Goal: Information Seeking & Learning: Understand process/instructions

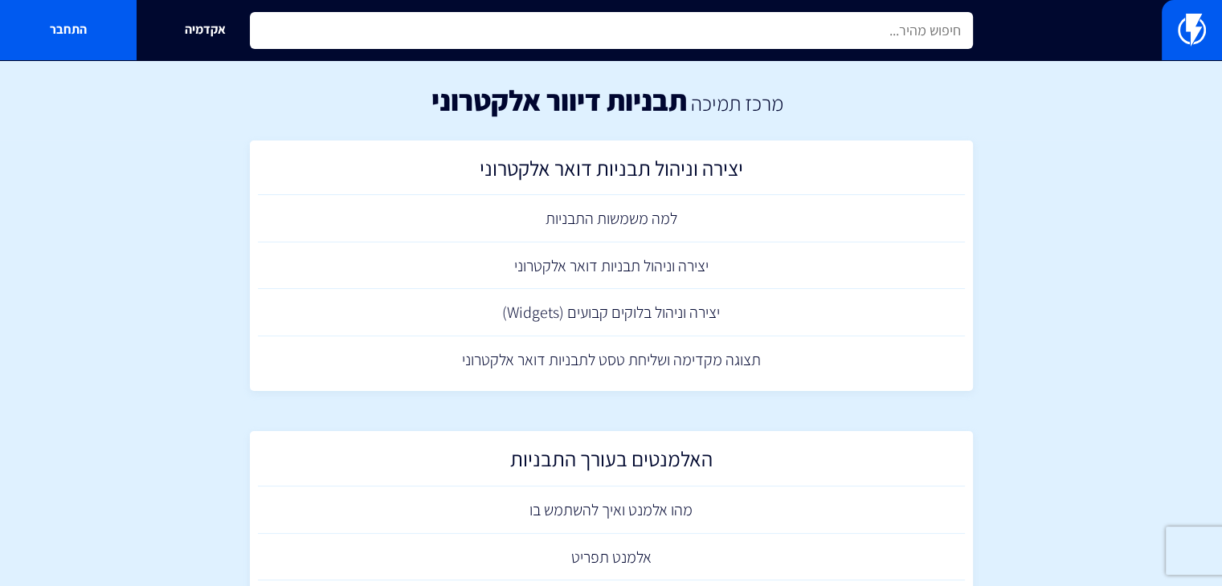
click at [723, 27] on input "text" at bounding box center [611, 30] width 723 height 37
type input "נ"
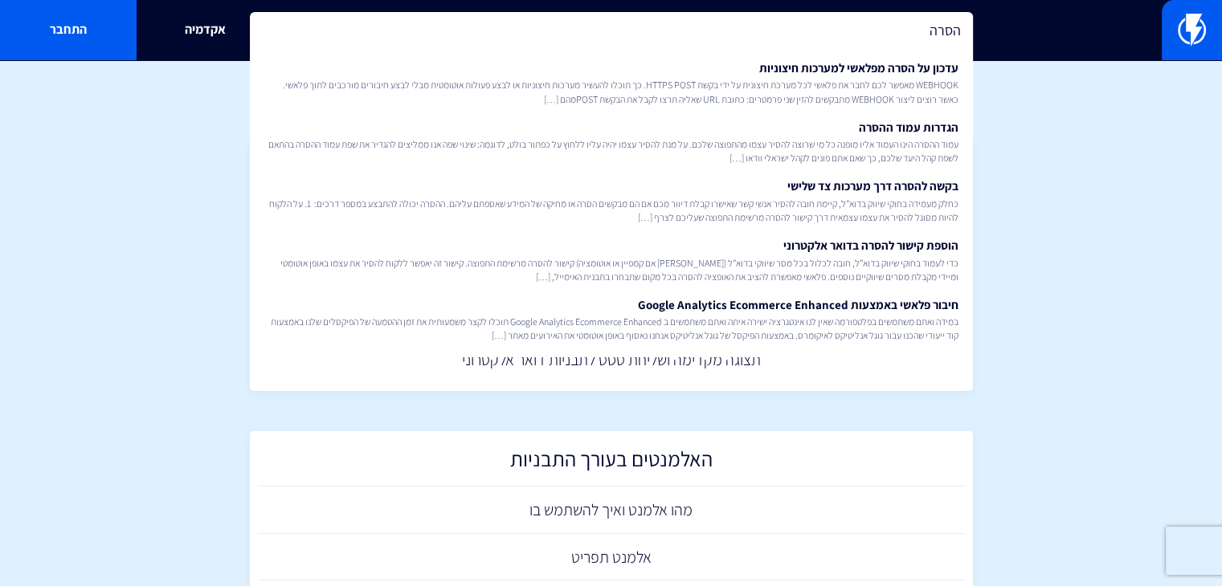
type input "הסרה"
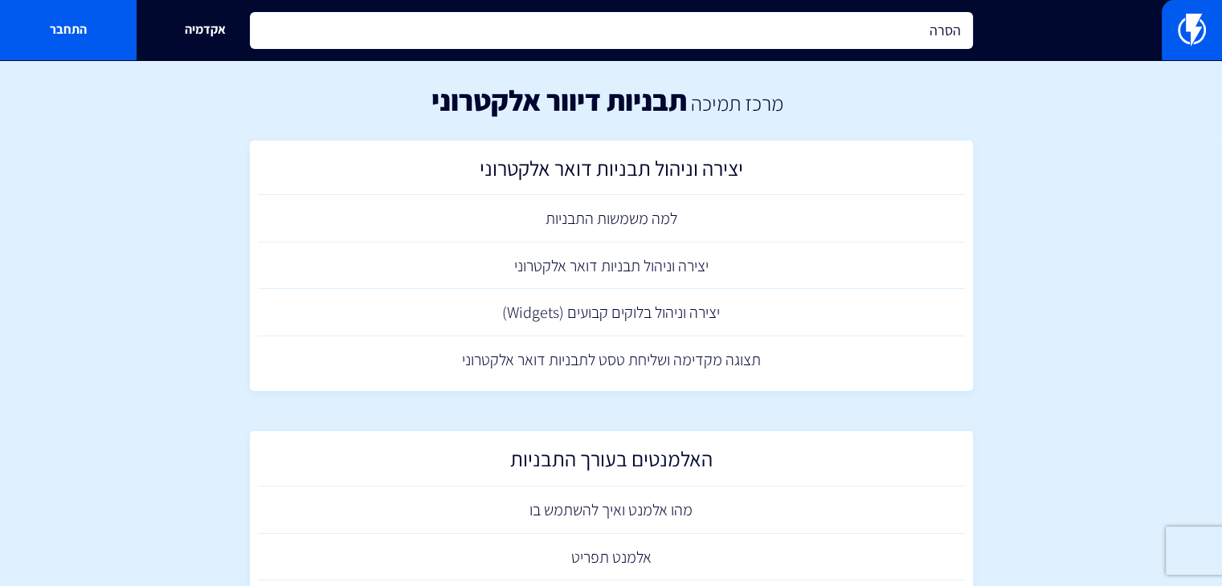
click at [666, 22] on input "הסרה" at bounding box center [611, 30] width 723 height 37
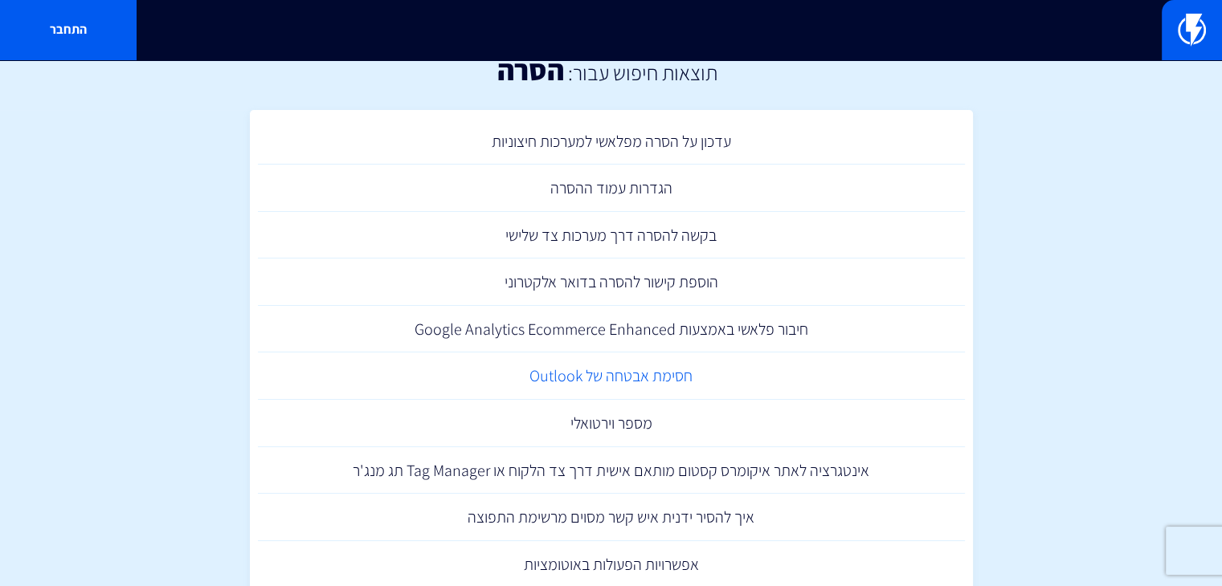
scroll to position [8, 0]
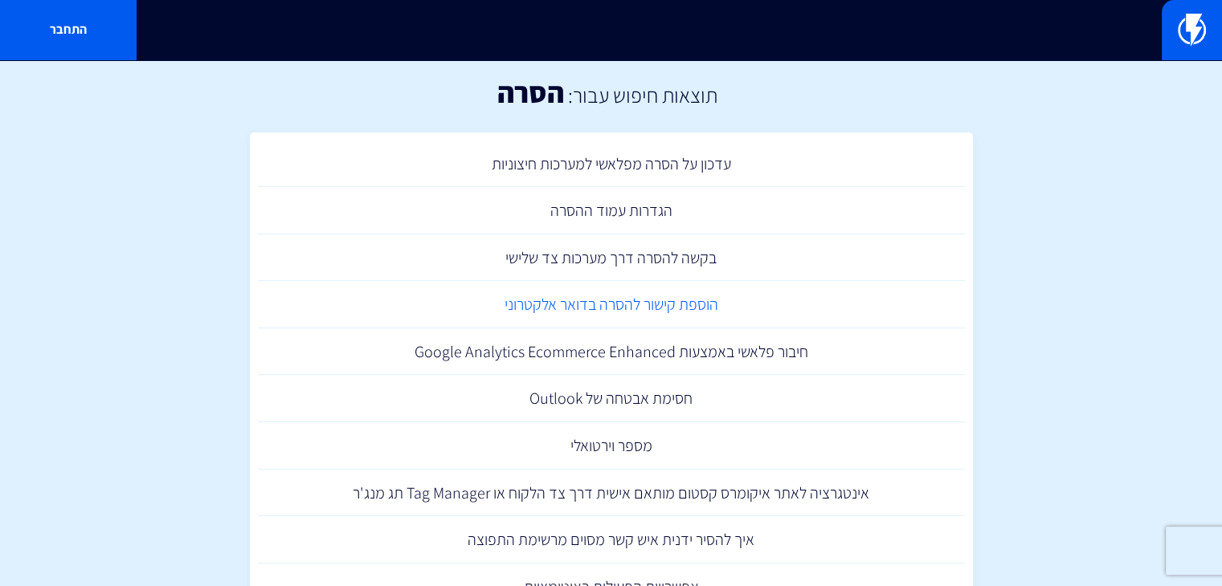
click at [684, 307] on link "הוספת קישור להסרה בדואר אלקטרוני" at bounding box center [611, 304] width 707 height 47
